Goal: Communication & Community: Answer question/provide support

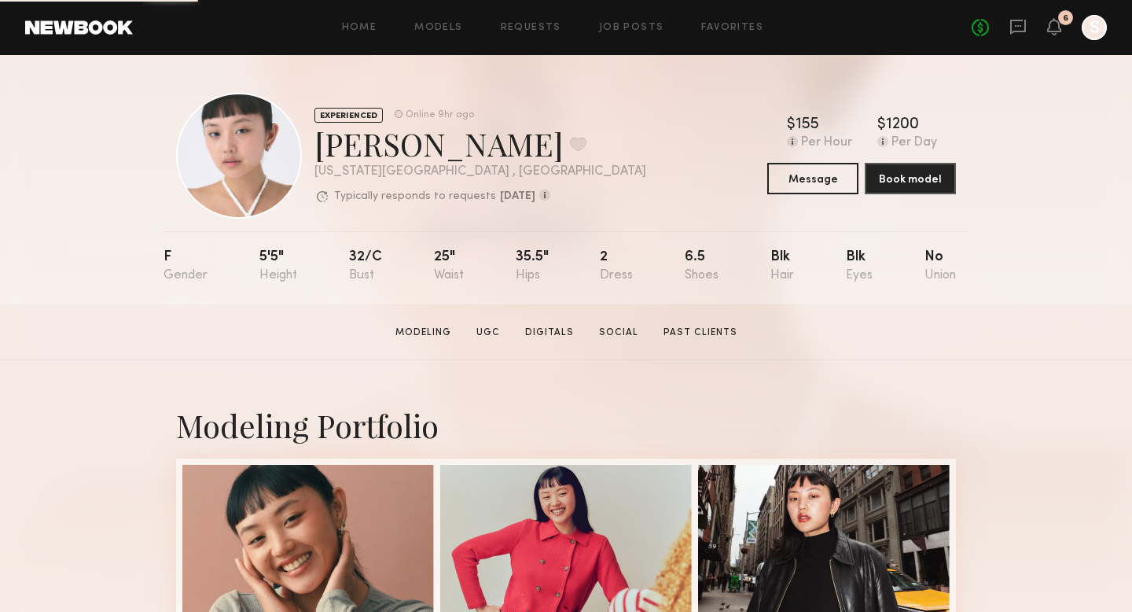
click at [1021, 14] on header "Home Models Requests Job Posts Favorites Sign Out No fees up to $5,000 6 S" at bounding box center [566, 27] width 1132 height 55
click at [1021, 15] on div "No fees up to $5,000 6 S" at bounding box center [1039, 27] width 135 height 25
click at [1021, 22] on icon at bounding box center [1017, 26] width 17 height 17
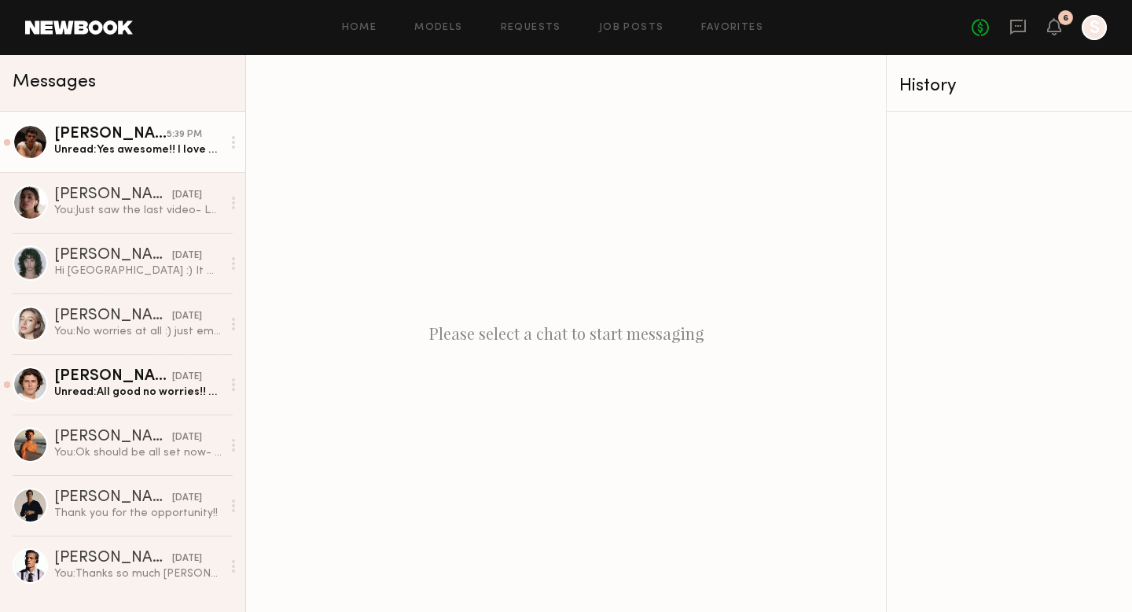
click at [173, 151] on div "Unread: Yes awesome!! I love Trip so would love to continue to work together/ I…" at bounding box center [137, 149] width 167 height 15
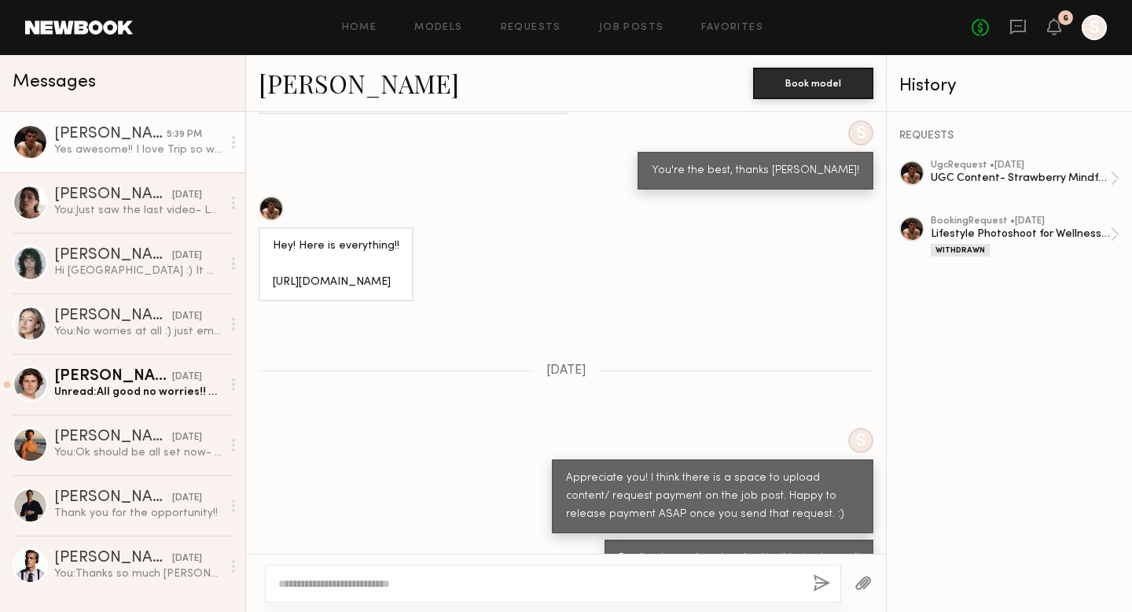
scroll to position [828, 0]
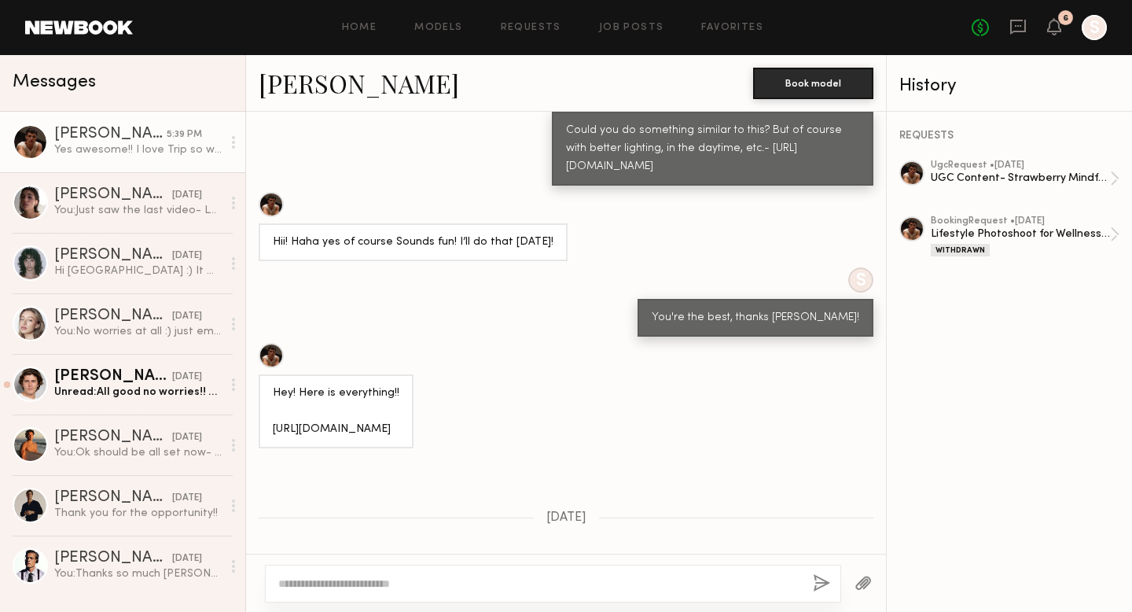
drag, startPoint x: 512, startPoint y: 427, endPoint x: 266, endPoint y: 393, distance: 248.3
click at [266, 393] on div "Hey! Here is everything!! https://www.dropbox.com/scl/fo/kthmyqqmjq7t5j35l93af/…" at bounding box center [336, 411] width 155 height 74
copy div "https://www.dropbox.com/scl/fo/kthmyqqmjq7t5j35l93af/AON59Z-b12MPq_nzfPNHU_Q?rl…"
click at [670, 135] on div "Could you do something similar to this? But of course with better lighting, in …" at bounding box center [712, 149] width 293 height 54
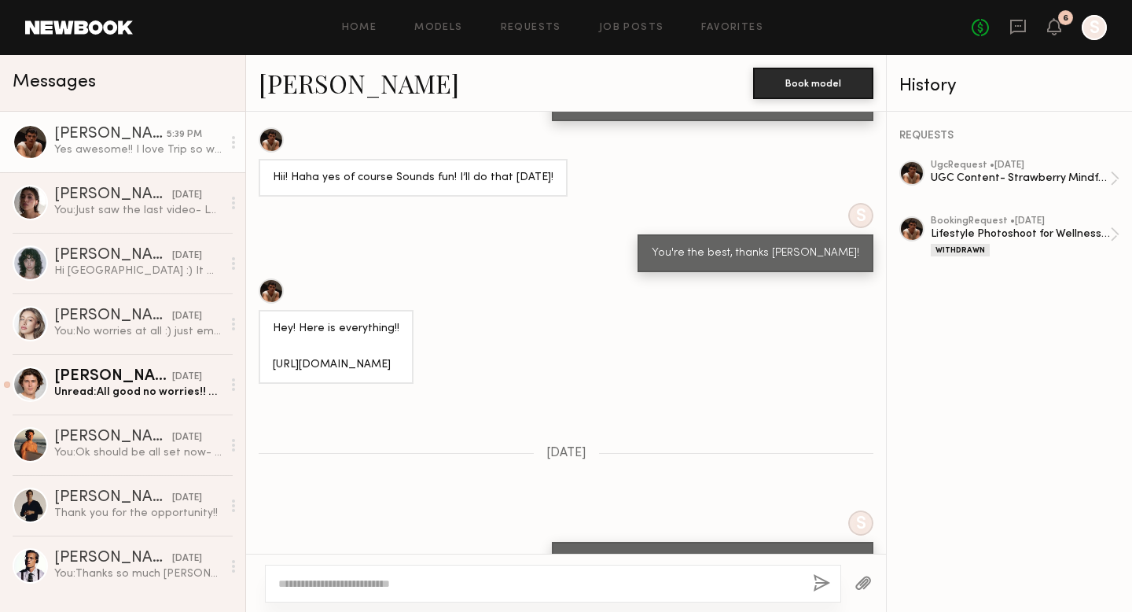
scroll to position [1207, 0]
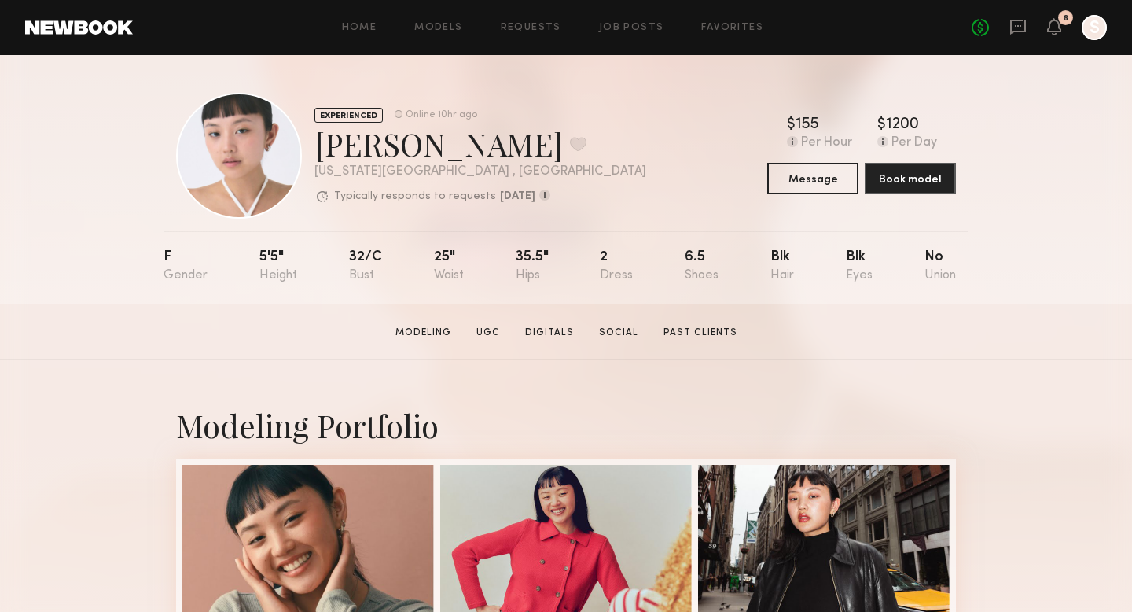
click at [1020, 41] on header "Home Models Requests Job Posts Favorites Sign Out No fees up to $5,000 6 S" at bounding box center [566, 27] width 1132 height 55
click at [1017, 34] on icon at bounding box center [1017, 26] width 17 height 17
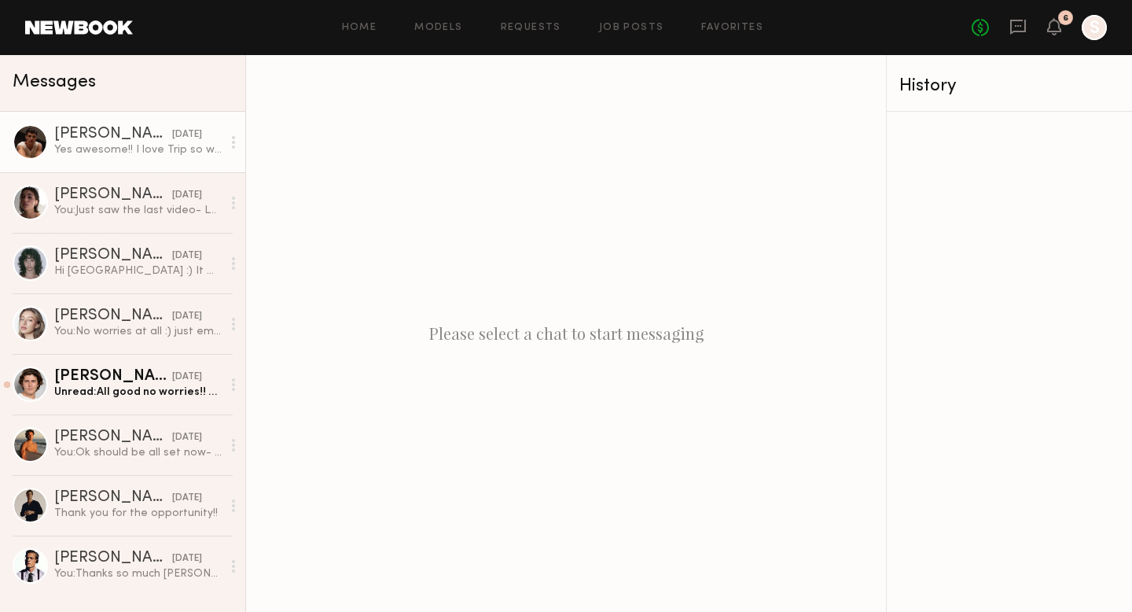
click at [161, 143] on div "Yes awesome!! I love Trip so would love to continue to work together/ I’m open …" at bounding box center [137, 149] width 167 height 15
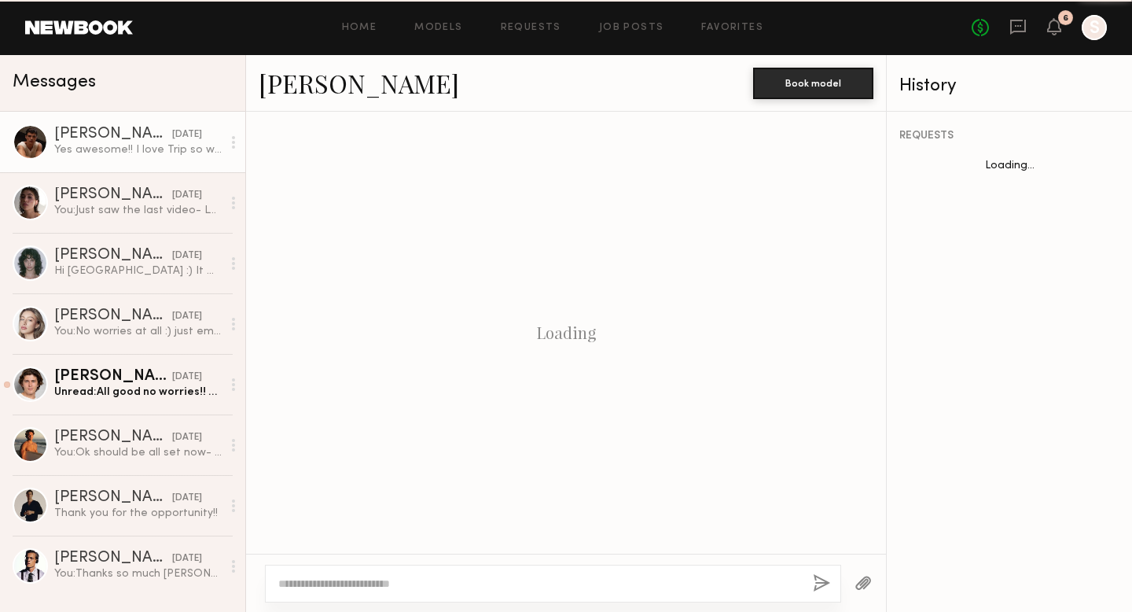
scroll to position [1207, 0]
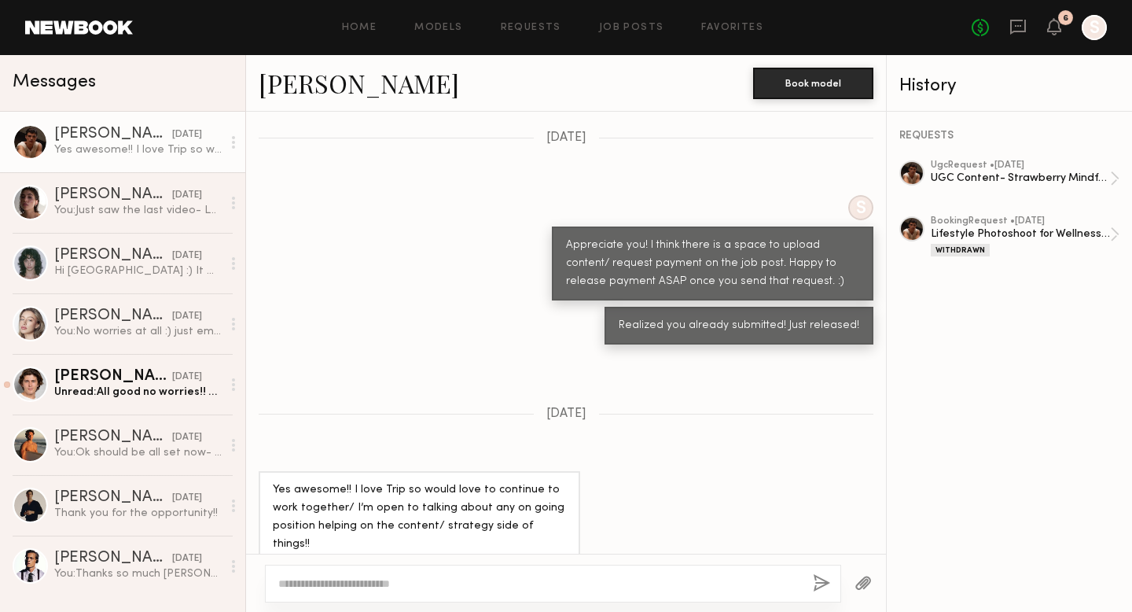
click at [327, 582] on textarea at bounding box center [539, 583] width 522 height 16
type textarea "**********"
click at [820, 586] on button "button" at bounding box center [821, 584] width 17 height 20
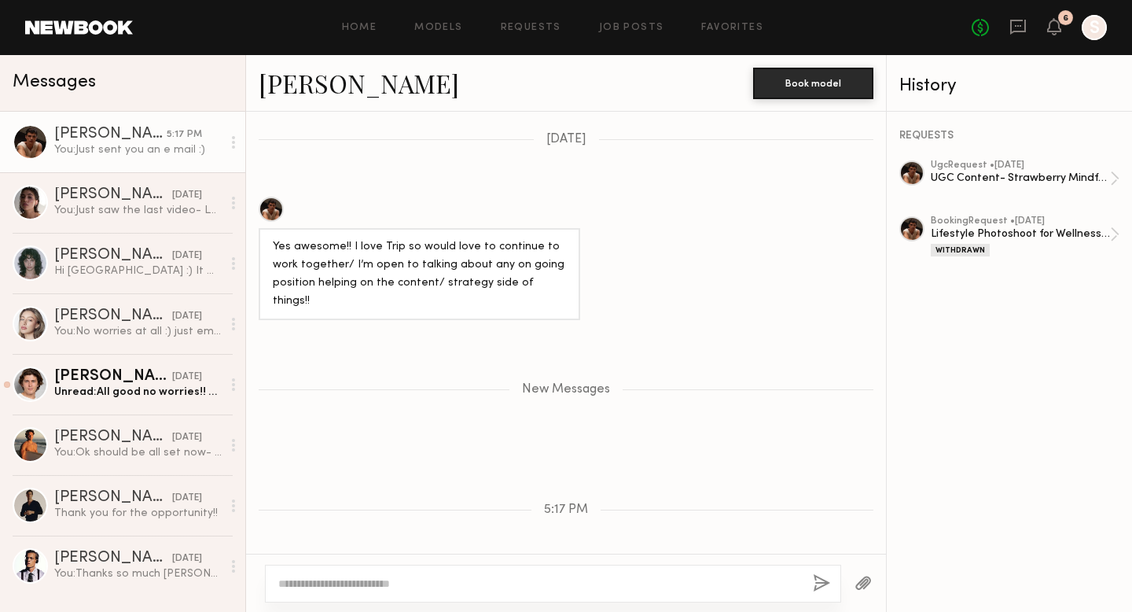
scroll to position [1522, 0]
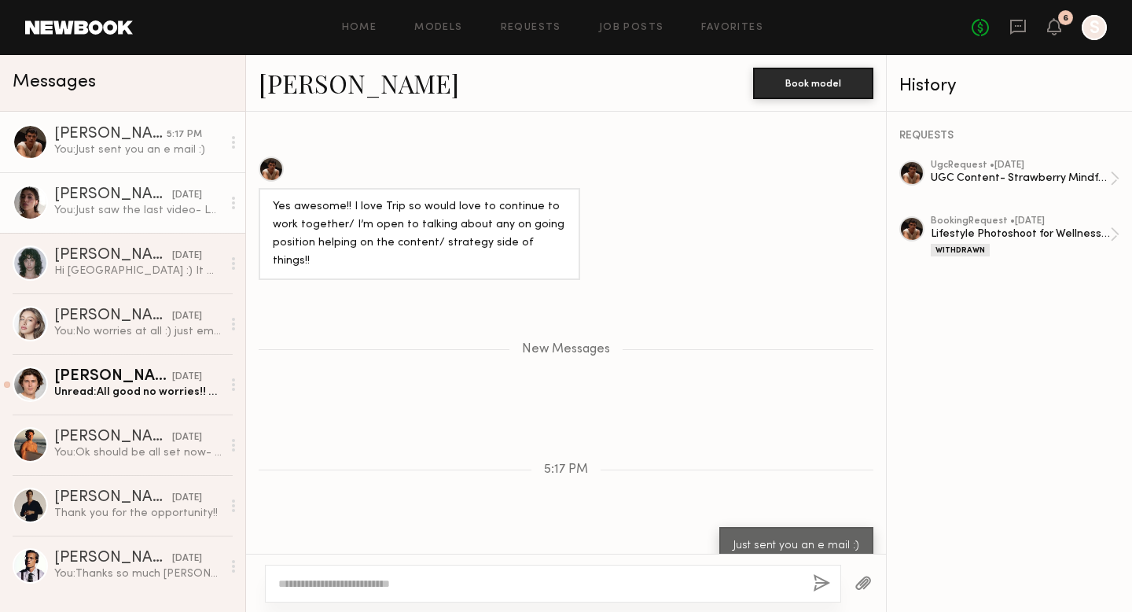
click at [101, 178] on link "[PERSON_NAME] [DATE] You: Just saw the last video- LOVE! Thank you so much agai…" at bounding box center [122, 202] width 245 height 61
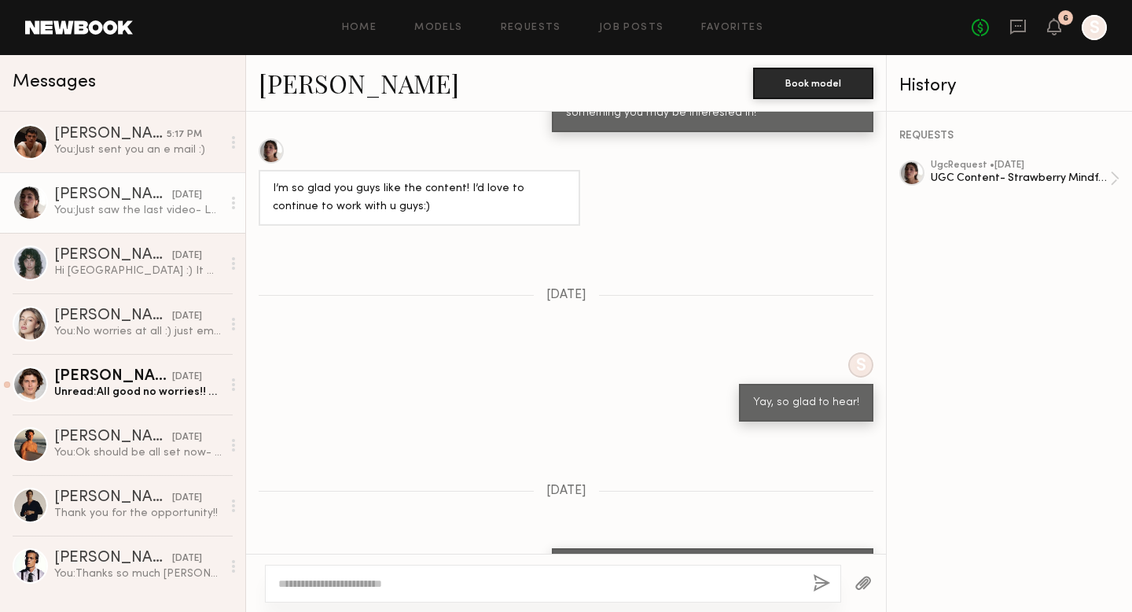
scroll to position [1016, 0]
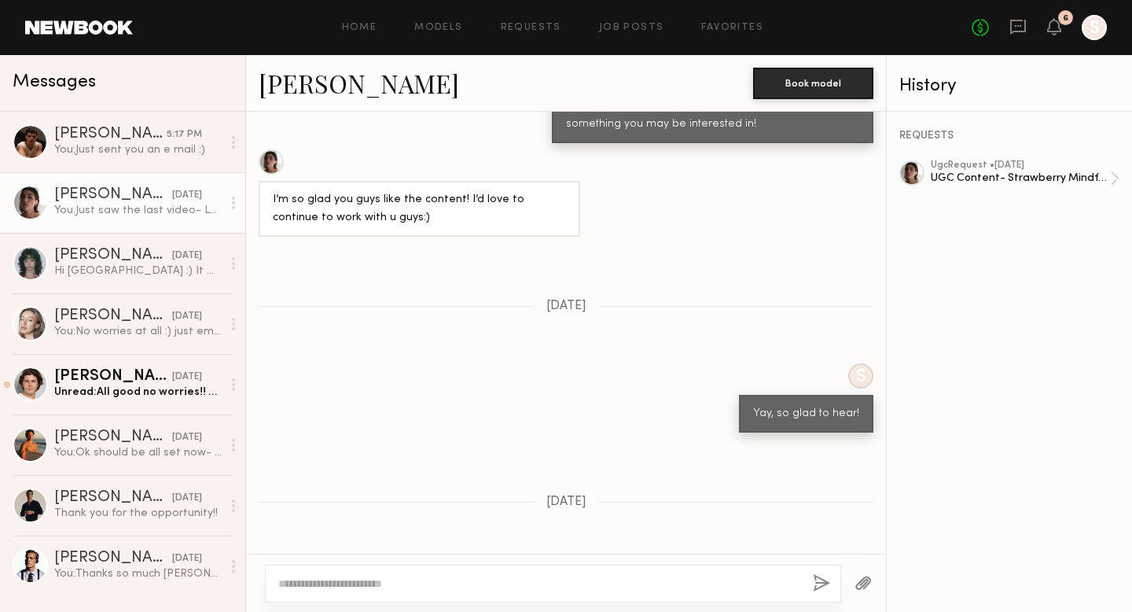
click at [326, 78] on link "[PERSON_NAME]" at bounding box center [359, 83] width 200 height 34
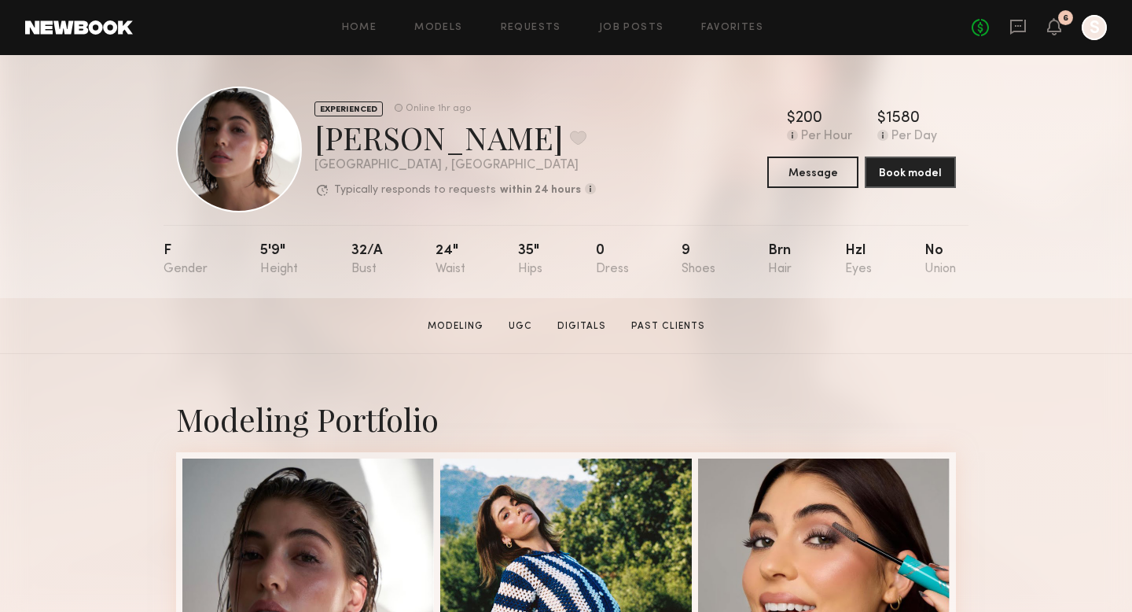
scroll to position [9, 0]
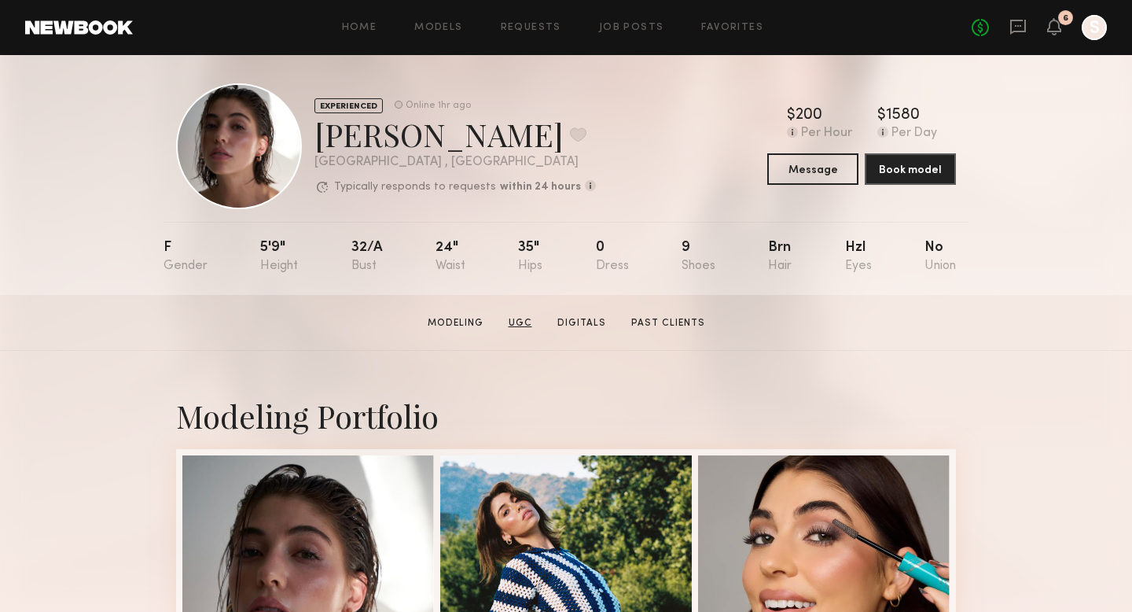
click at [520, 318] on link "UGC" at bounding box center [520, 323] width 36 height 14
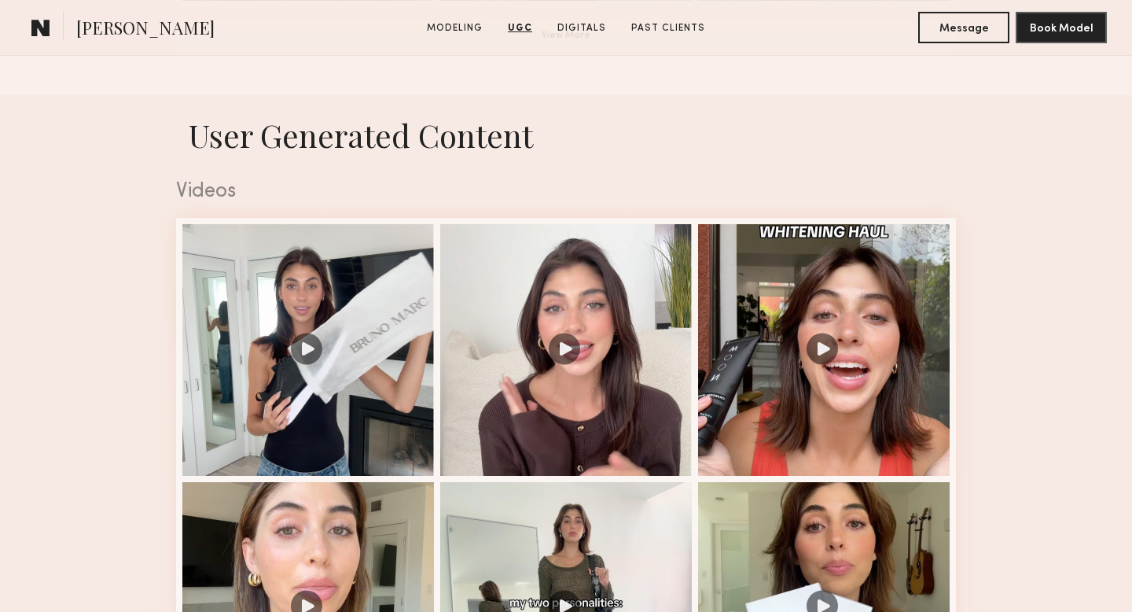
scroll to position [1791, 0]
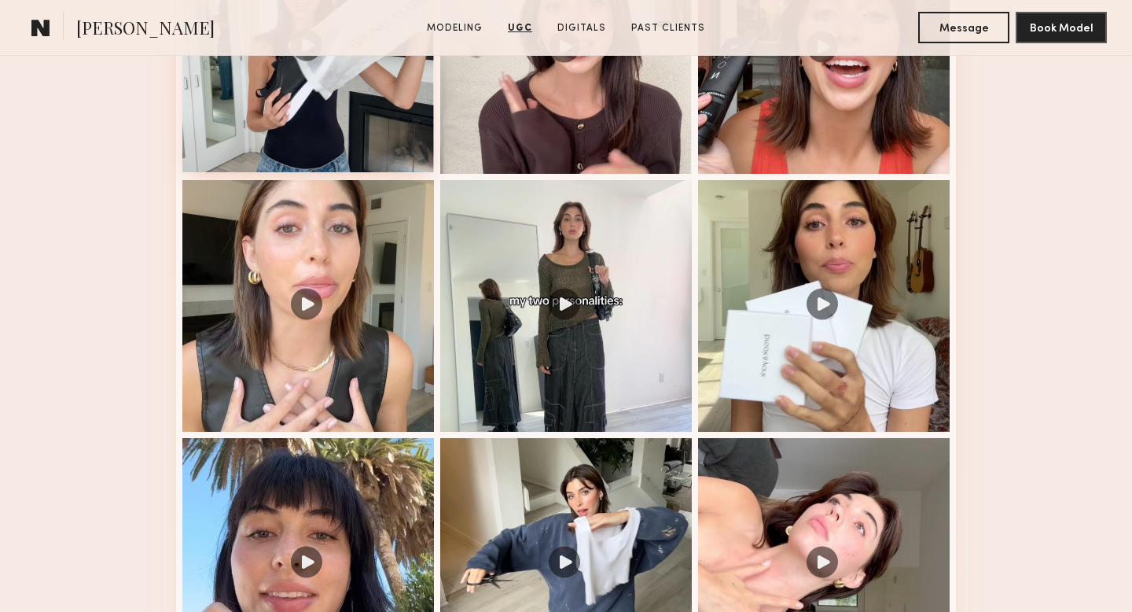
click at [360, 145] on div at bounding box center [308, 47] width 252 height 252
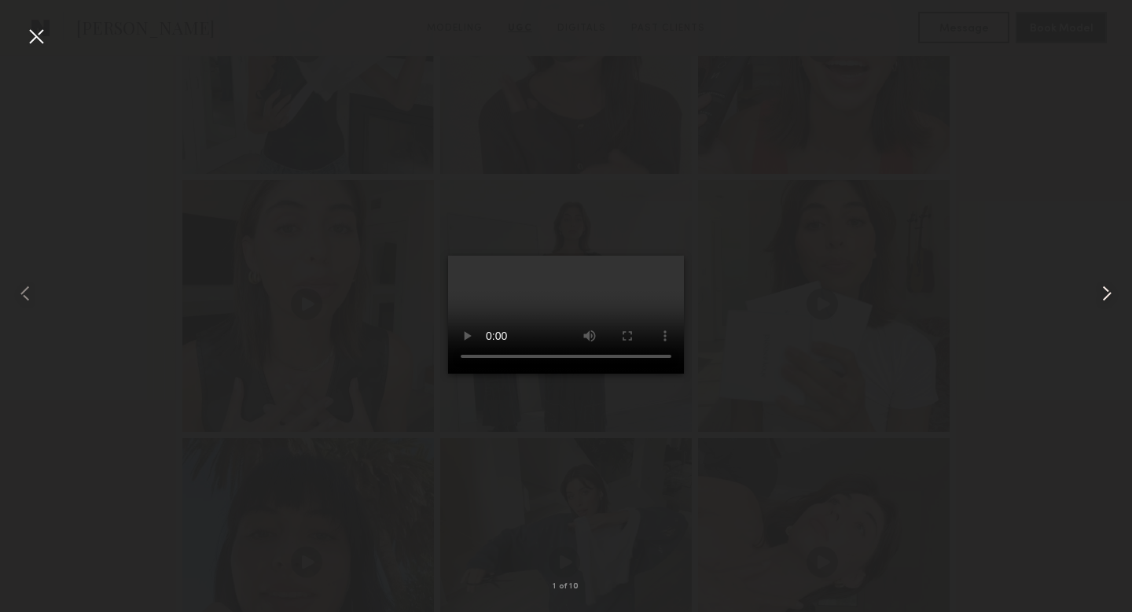
click at [1100, 285] on common-icon at bounding box center [1106, 293] width 25 height 25
click at [977, 288] on div at bounding box center [566, 293] width 1132 height 536
click at [35, 38] on div at bounding box center [36, 36] width 25 height 25
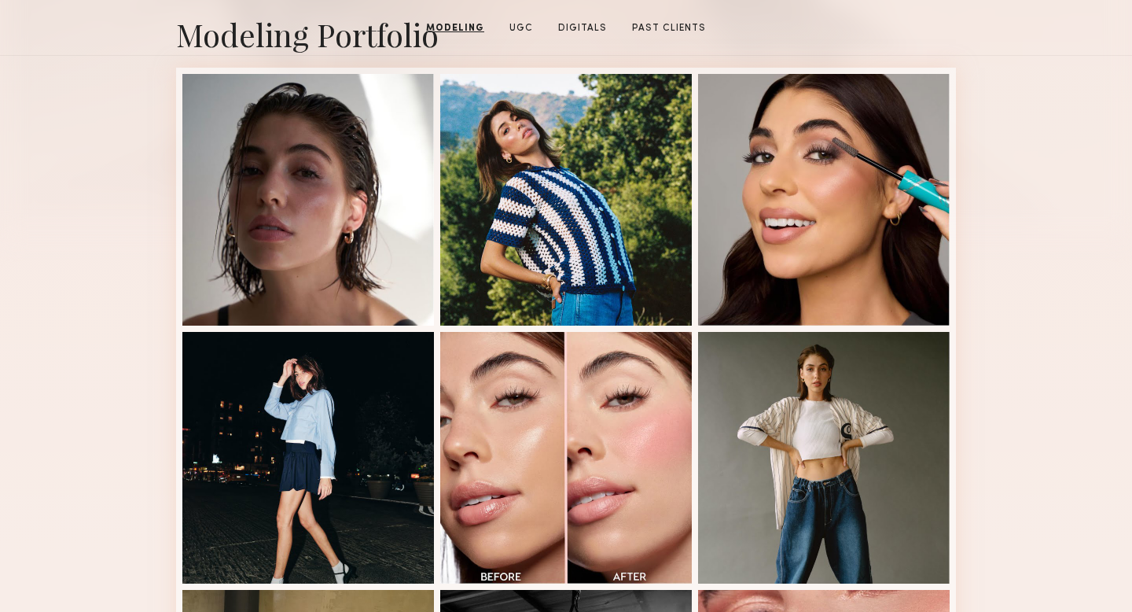
scroll to position [0, 0]
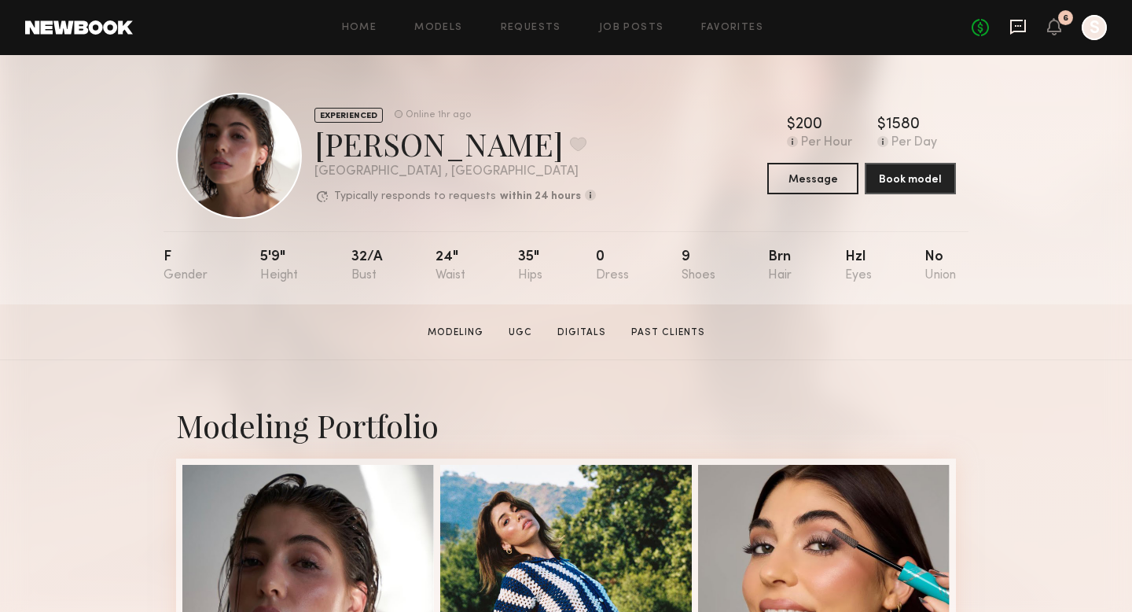
click at [1014, 29] on icon at bounding box center [1017, 26] width 17 height 17
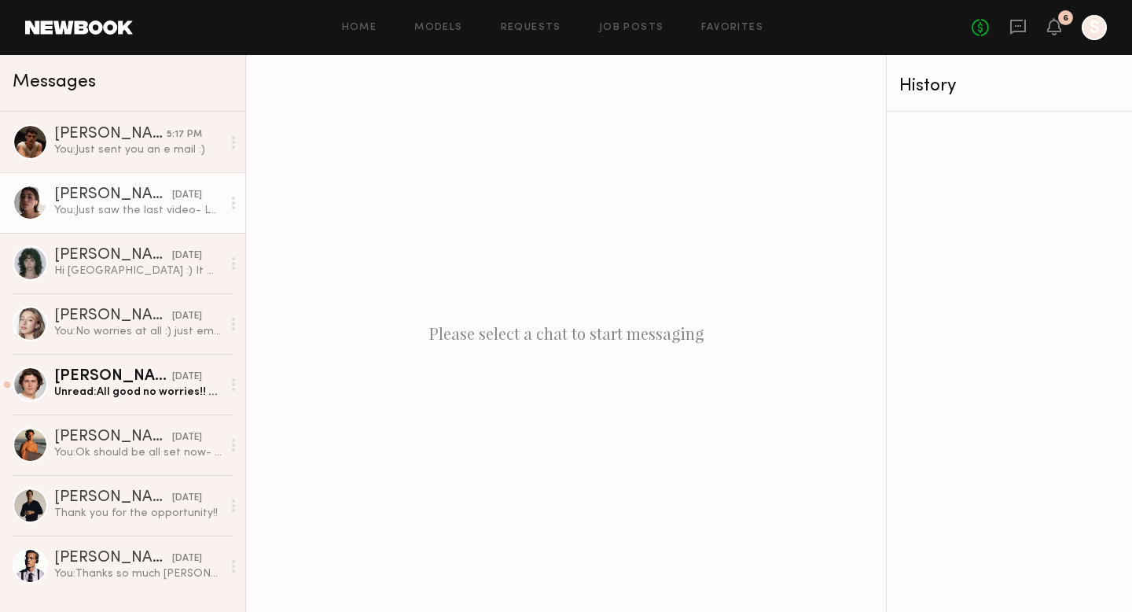
click at [145, 215] on div "You: Just saw the last video- LOVE! Thank you so much again, just released paym…" at bounding box center [137, 210] width 167 height 15
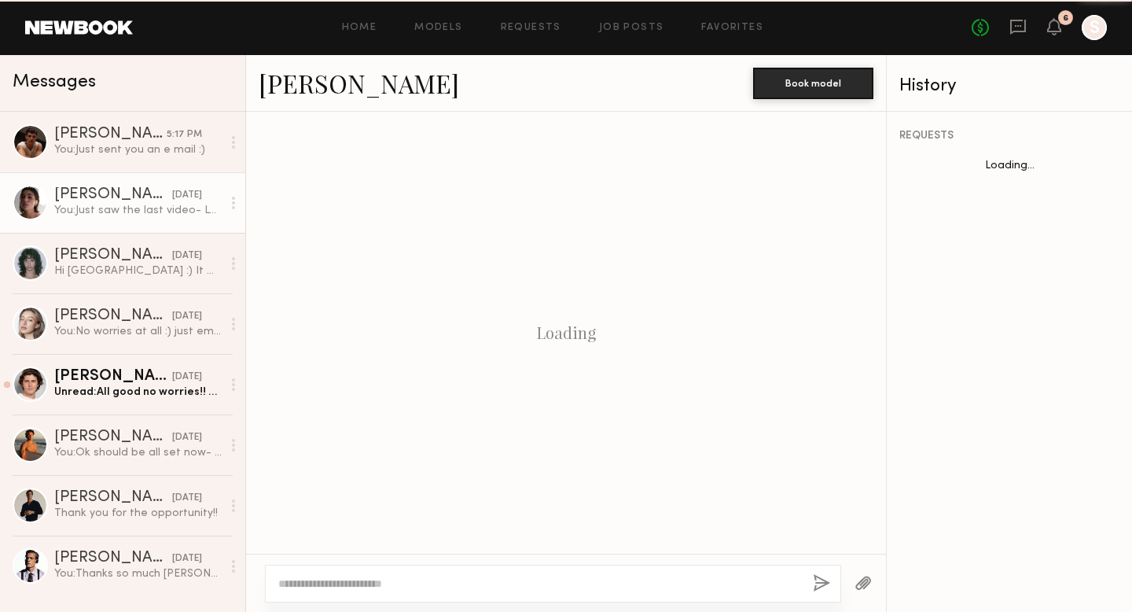
scroll to position [1086, 0]
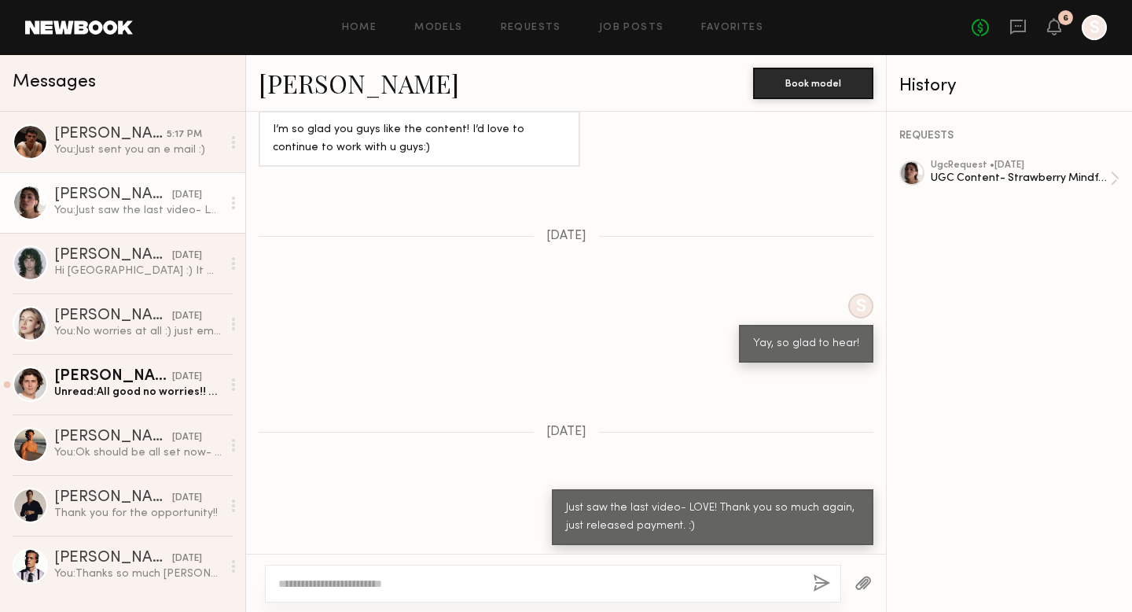
click at [557, 586] on textarea at bounding box center [539, 583] width 522 height 16
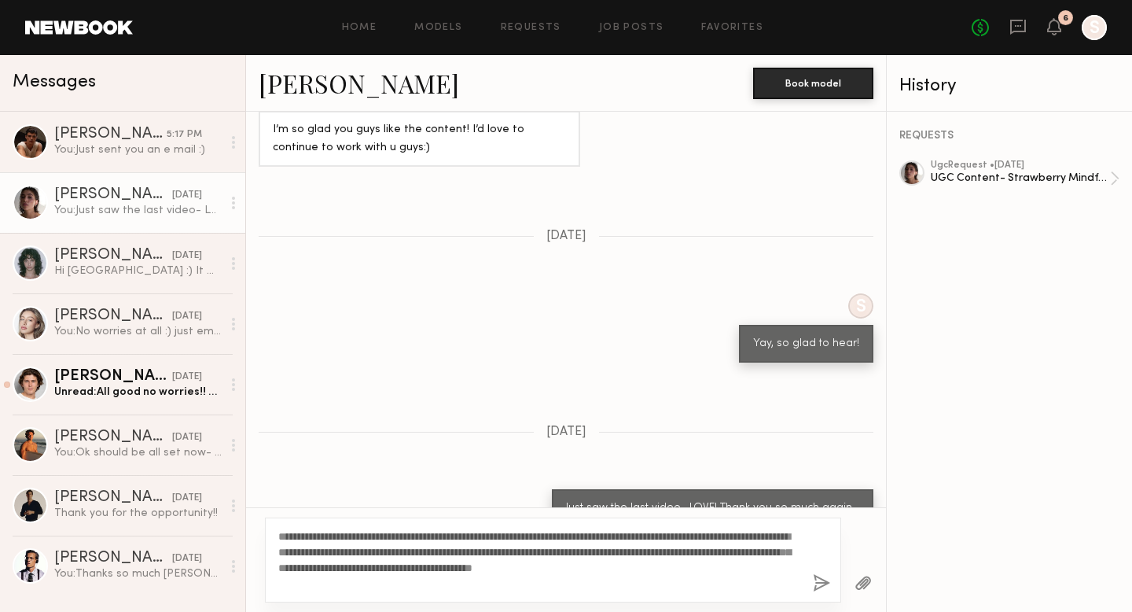
type textarea "**********"
click at [814, 595] on div "**********" at bounding box center [553, 559] width 576 height 85
click at [826, 582] on button "button" at bounding box center [821, 584] width 17 height 20
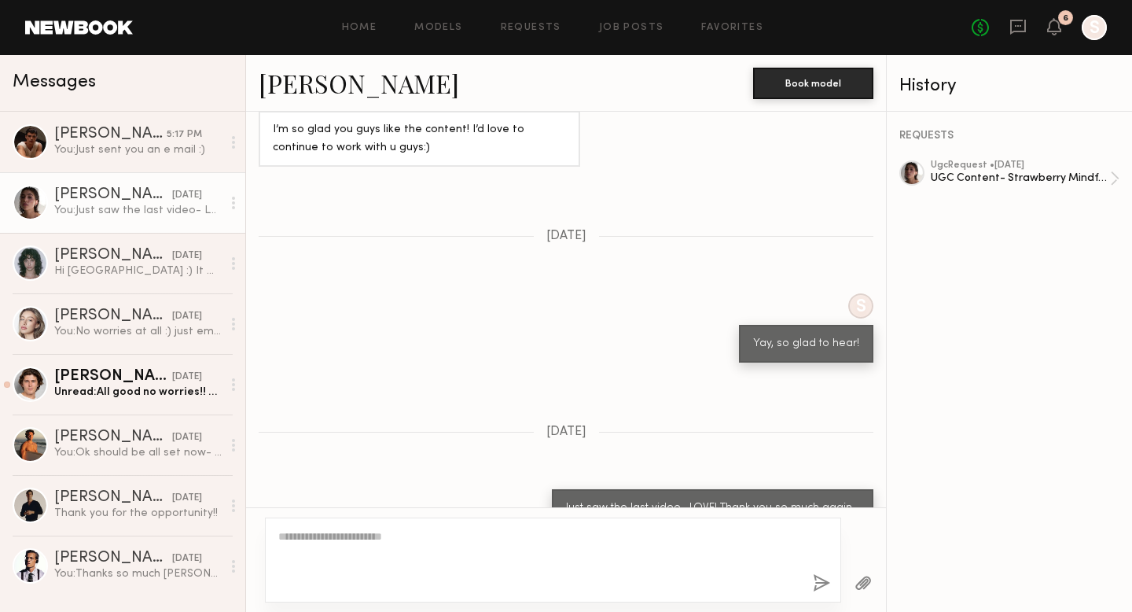
scroll to position [1459, 0]
